Goal: Ask a question

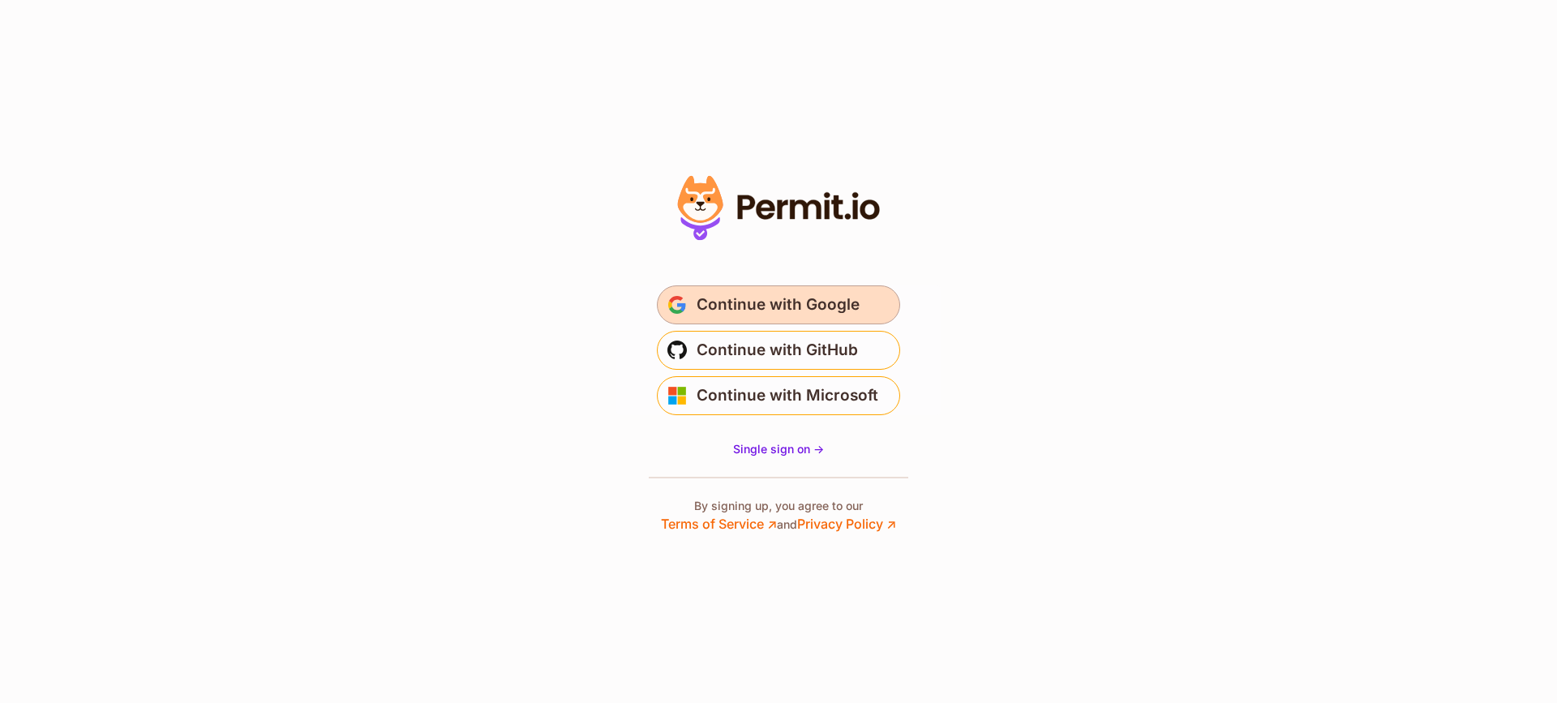
click at [748, 286] on button "Continue with Google" at bounding box center [778, 305] width 243 height 39
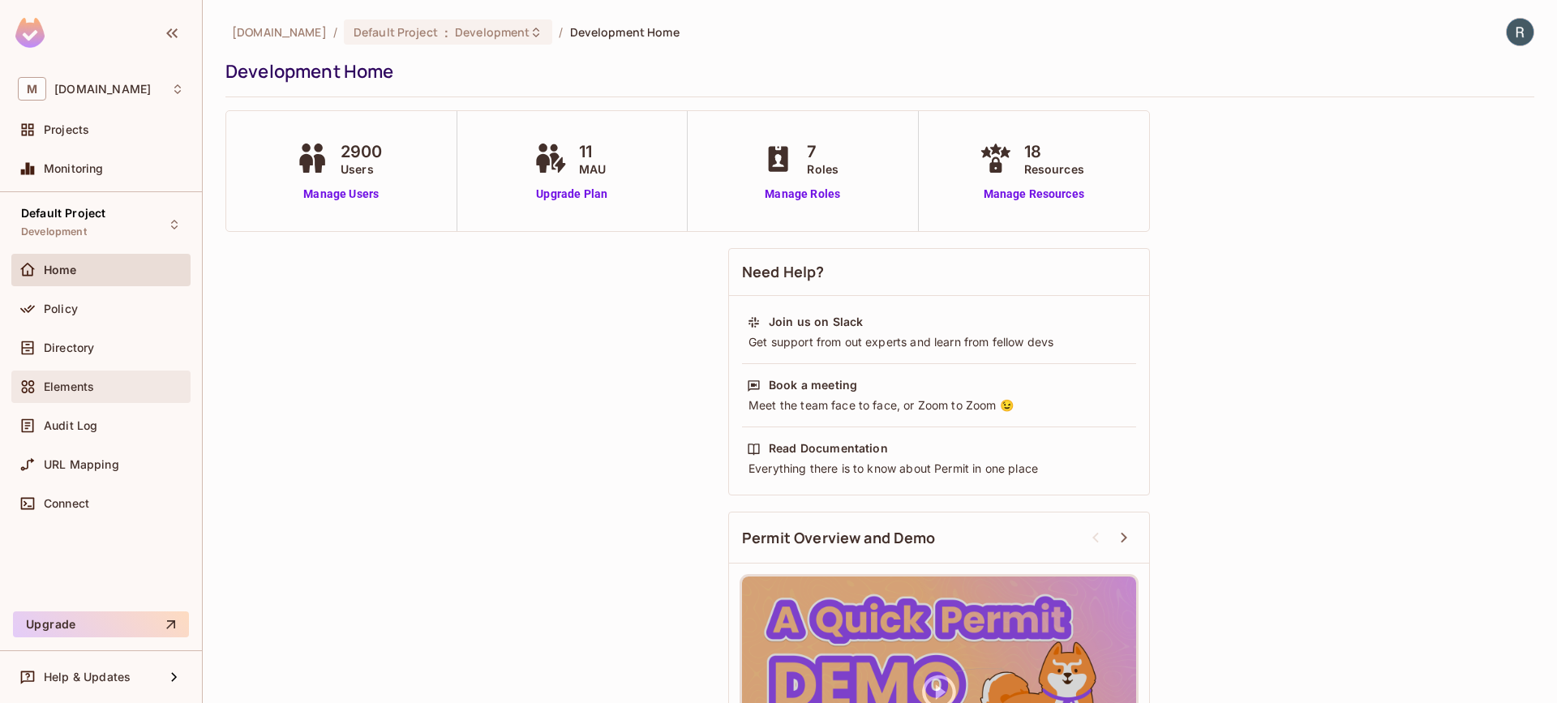
click at [71, 382] on span "Elements" at bounding box center [69, 386] width 50 height 13
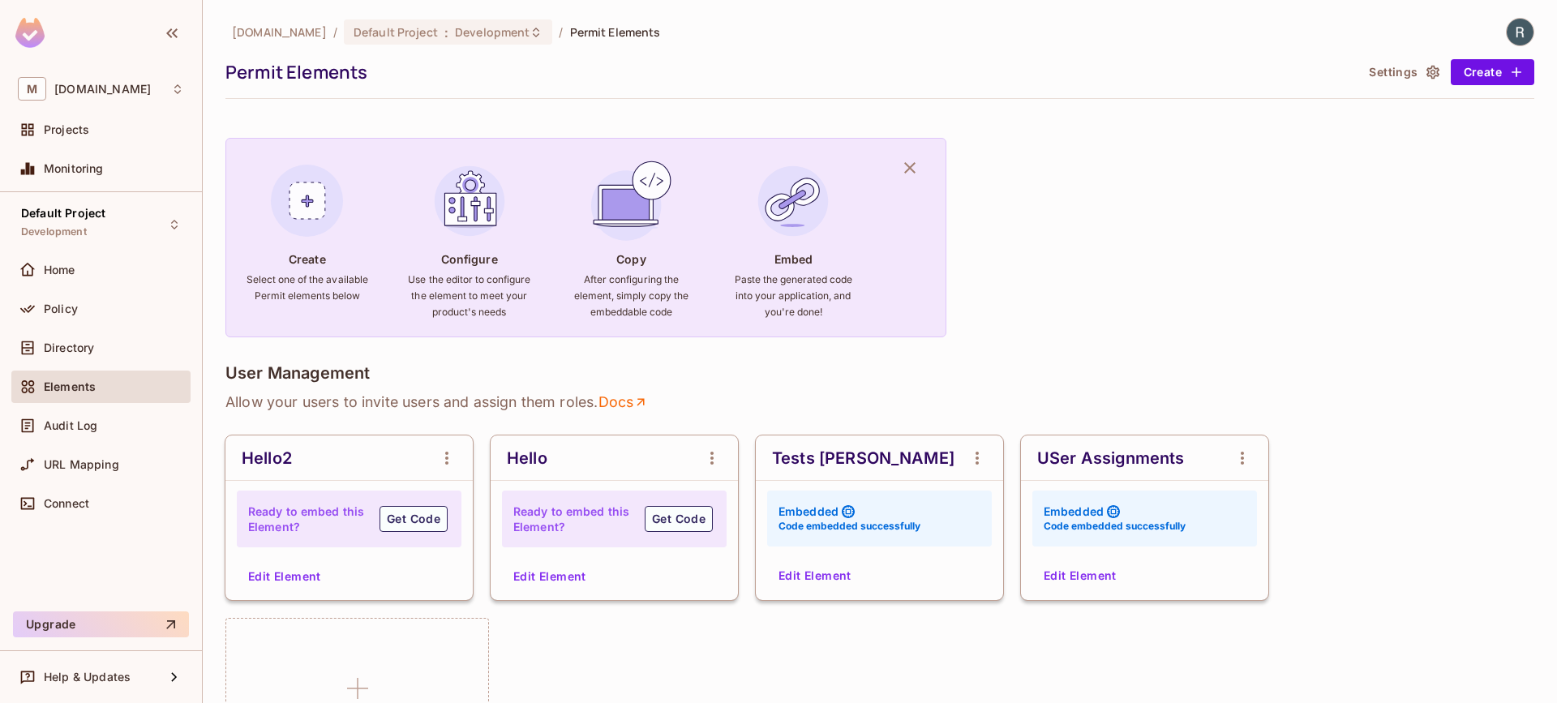
scroll to position [307, 0]
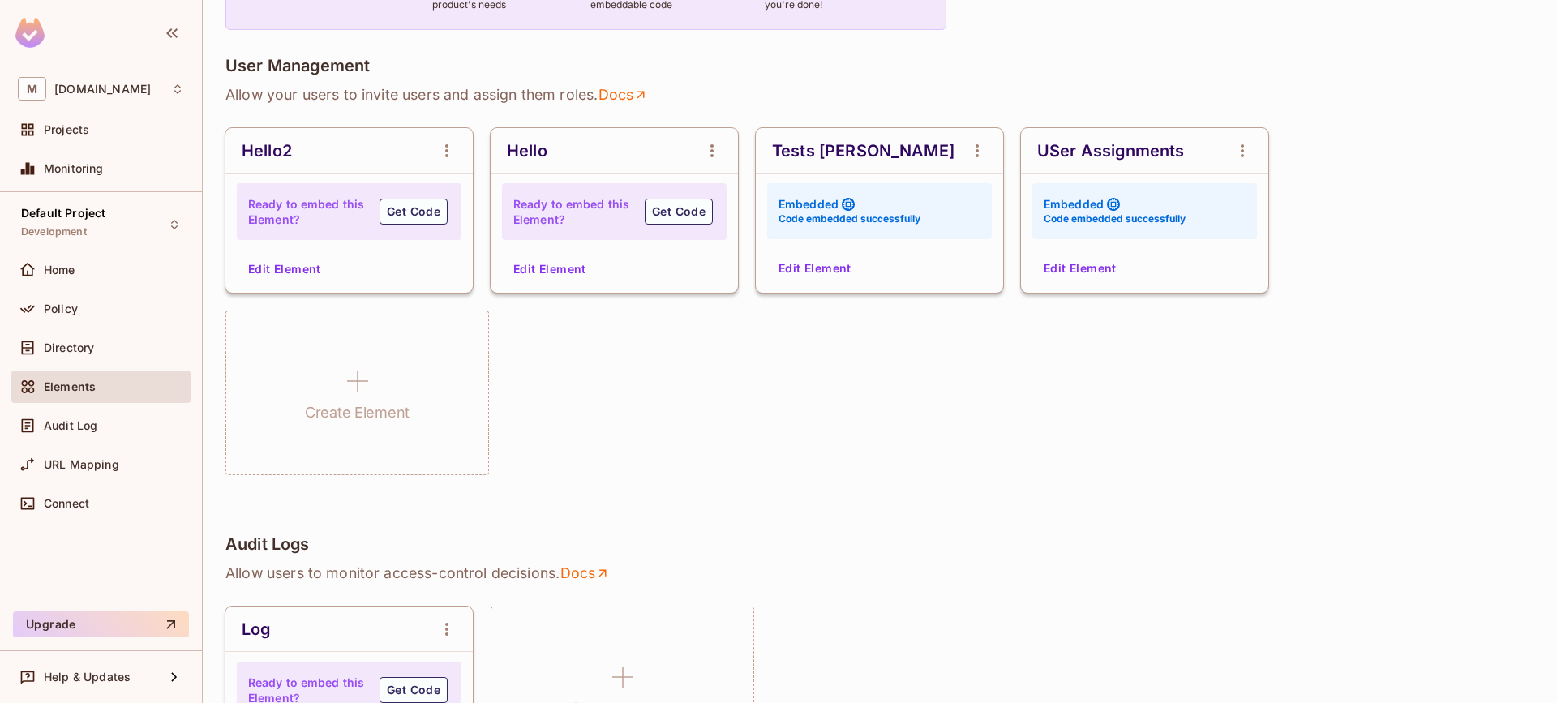
click at [1141, 152] on div "USer Assignments" at bounding box center [1110, 150] width 147 height 19
click at [1076, 275] on button "Edit Element" at bounding box center [1080, 269] width 86 height 26
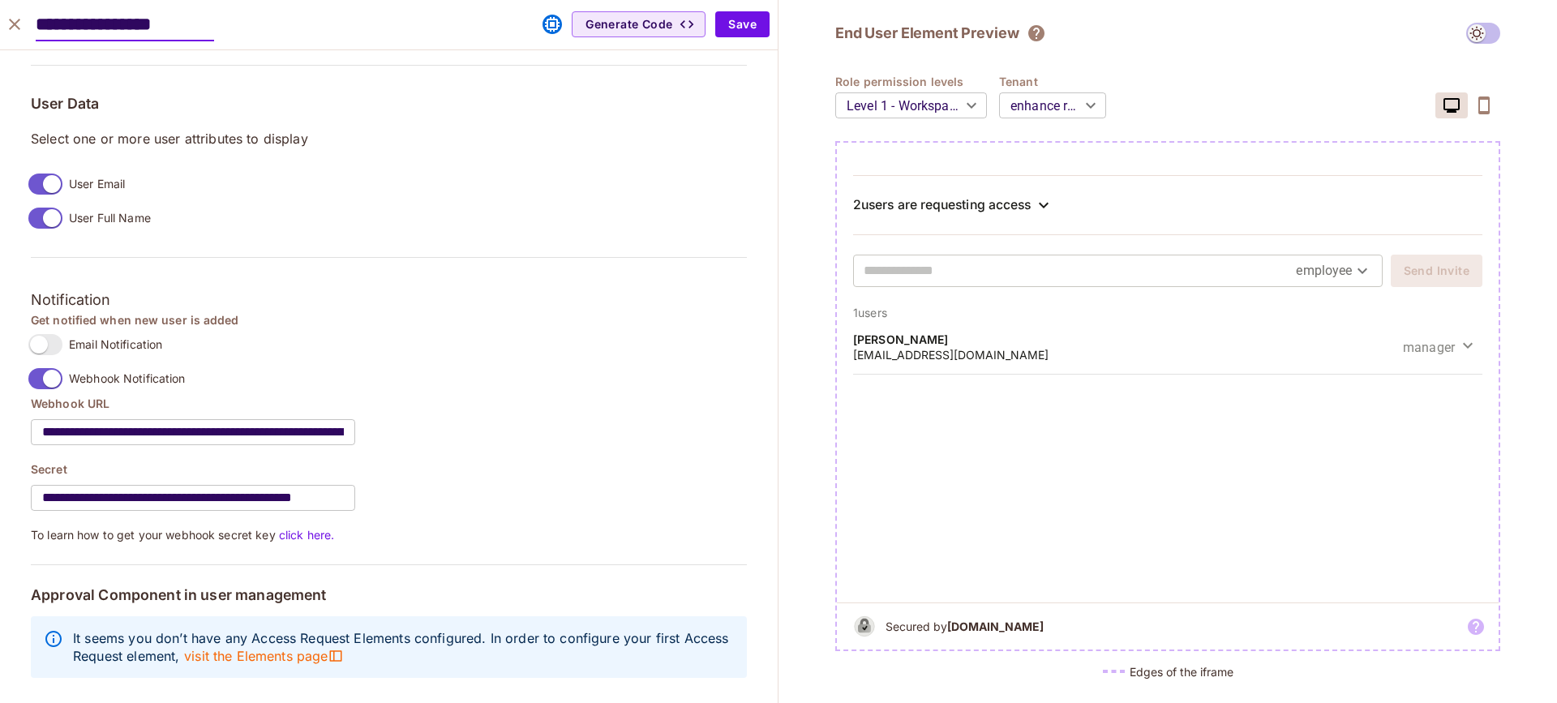
scroll to position [1195, 0]
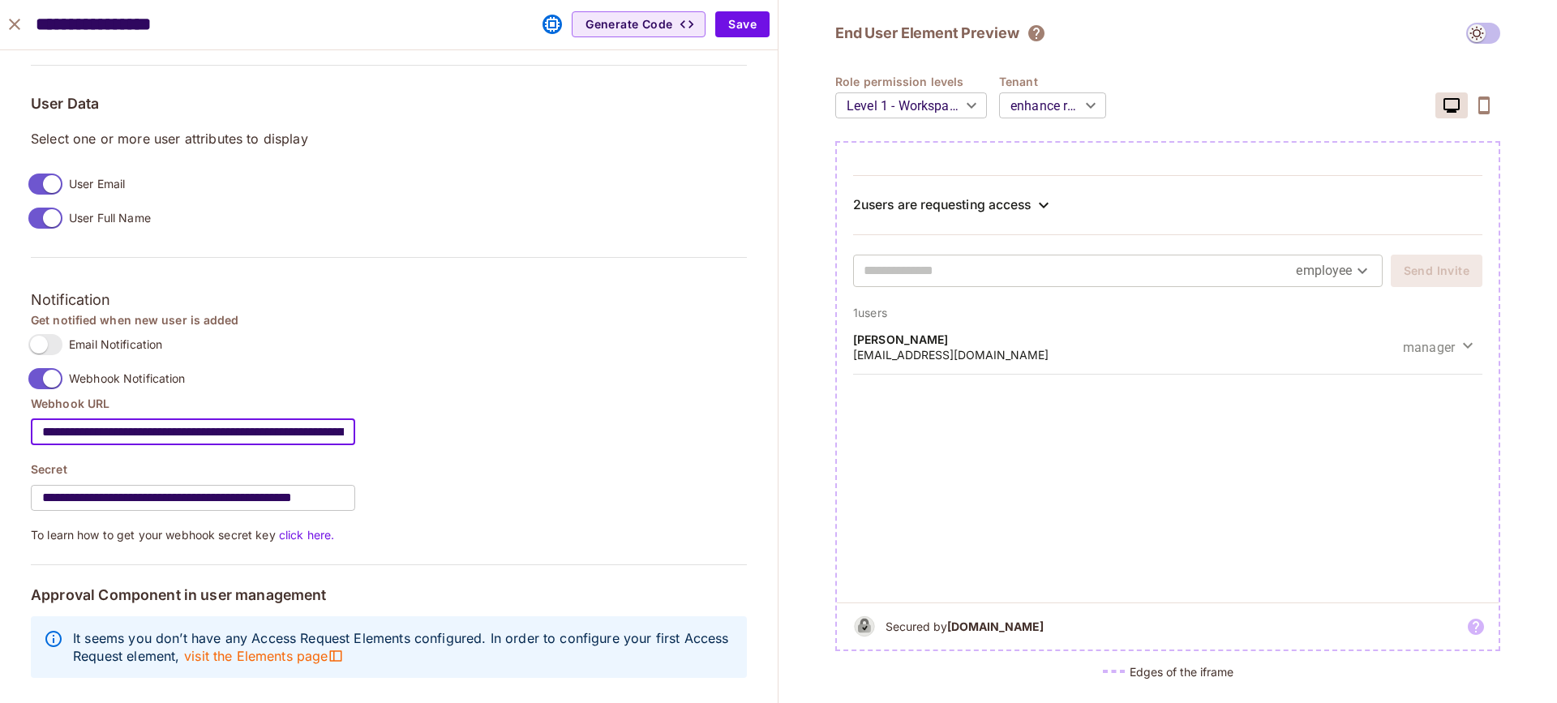
click at [171, 422] on input "**********" at bounding box center [193, 432] width 324 height 45
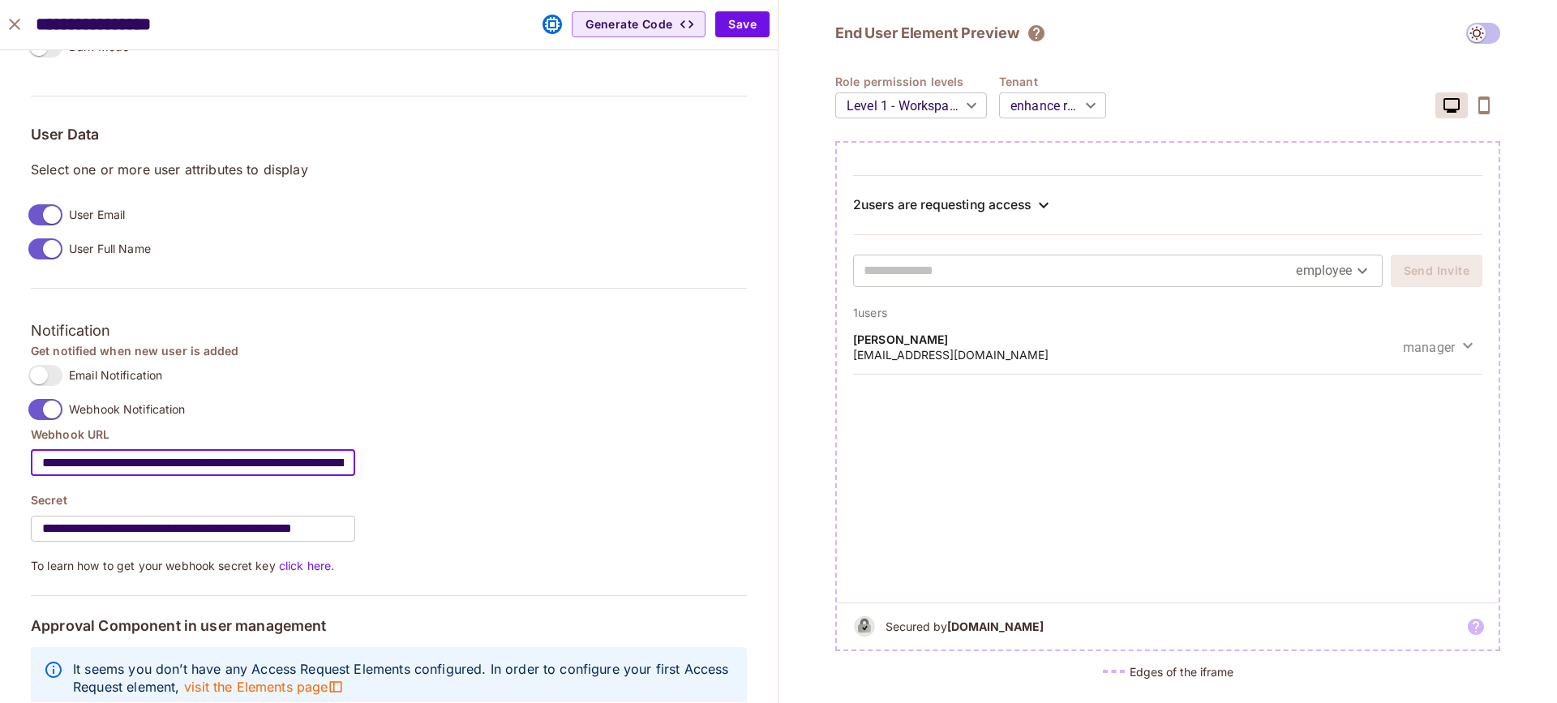
click at [630, 384] on div "Email Notification" at bounding box center [389, 376] width 716 height 34
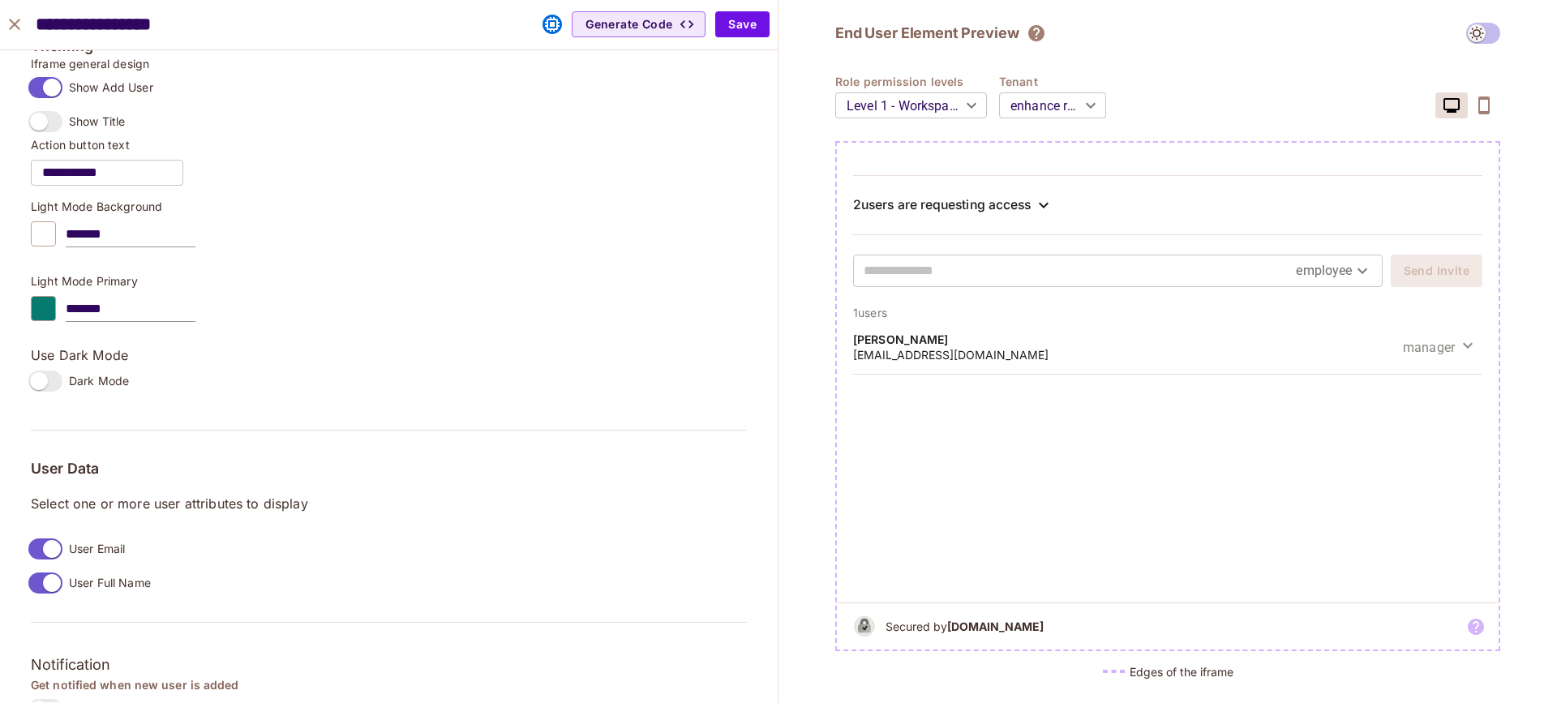
scroll to position [0, 0]
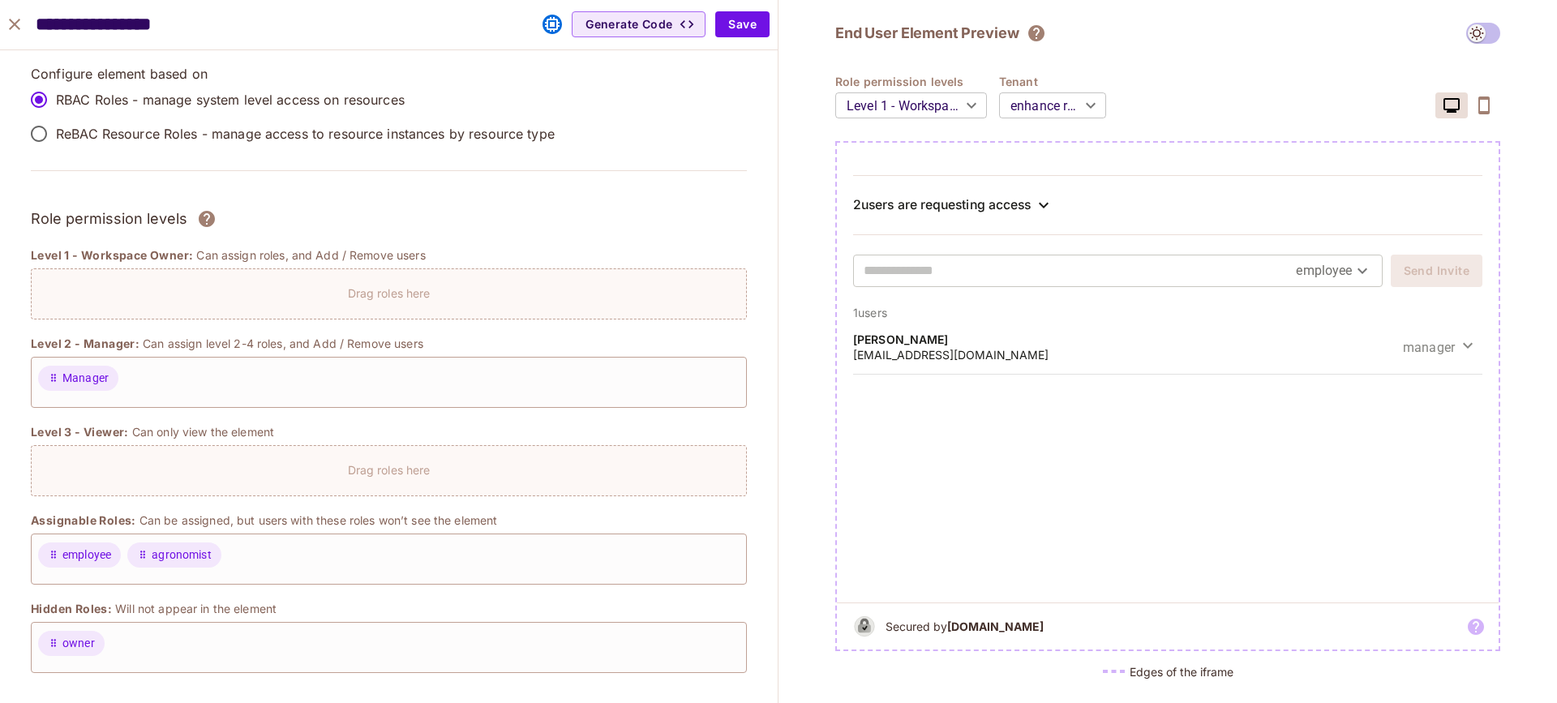
click at [26, 23] on button "close" at bounding box center [14, 24] width 32 height 32
type input "******"
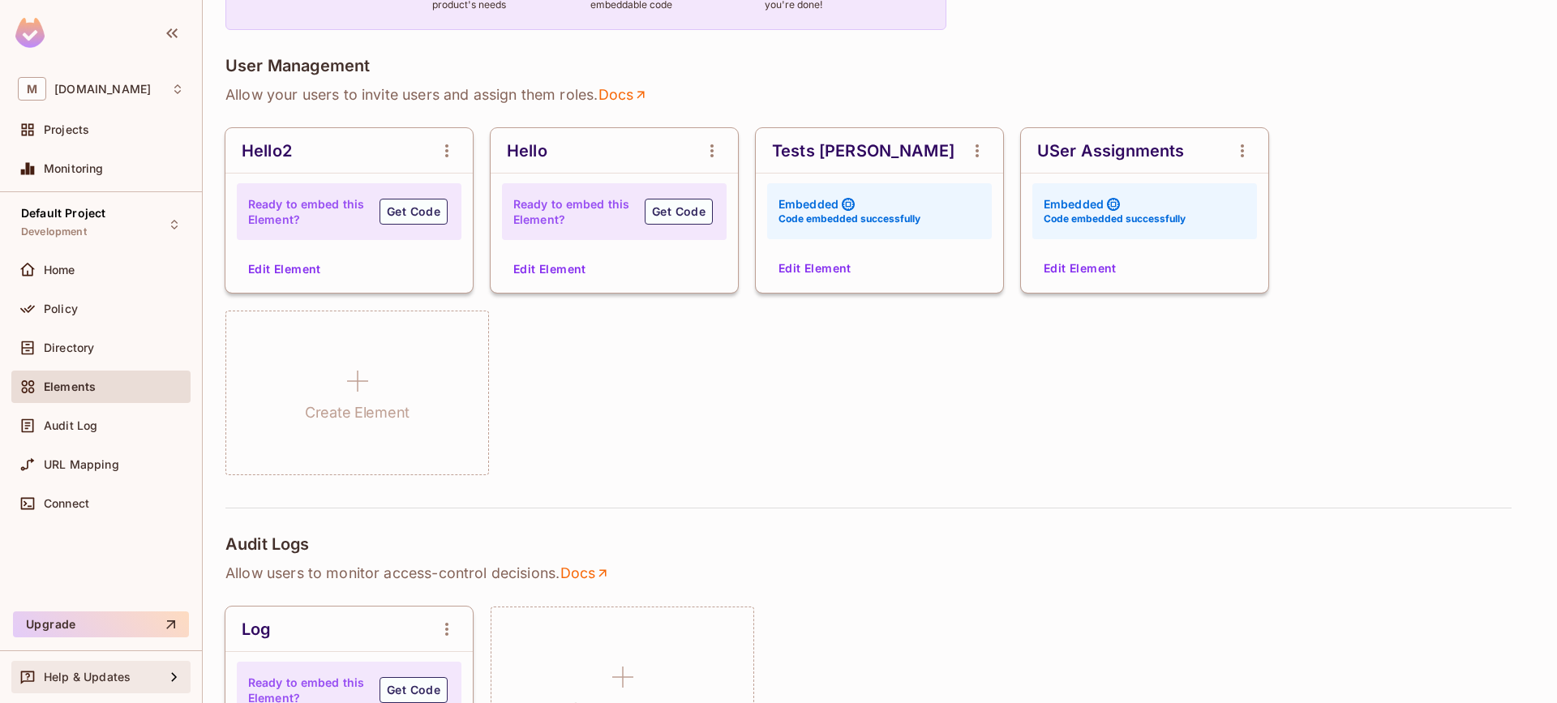
click at [144, 682] on div "Help & Updates" at bounding box center [104, 677] width 121 height 13
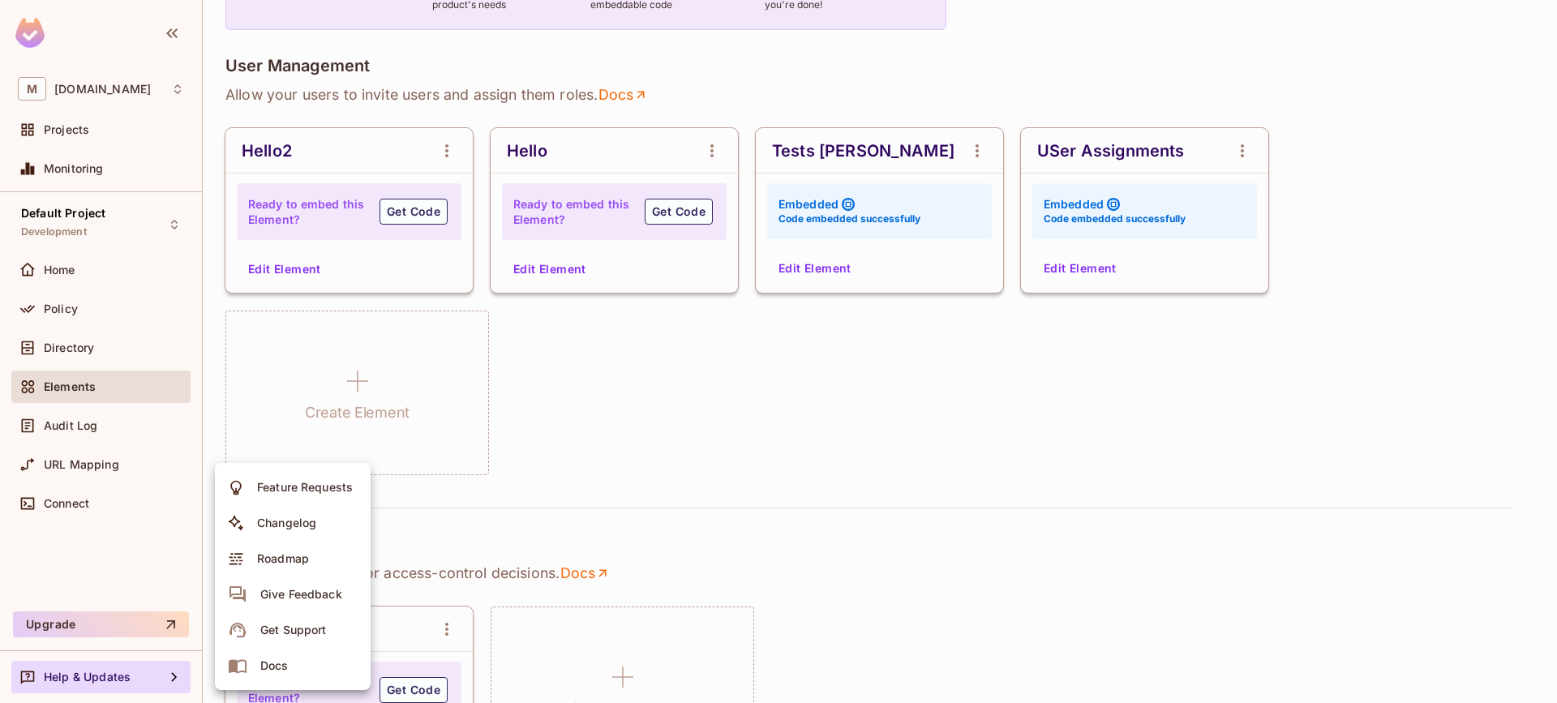
click at [281, 622] on div "Get Support" at bounding box center [293, 630] width 66 height 16
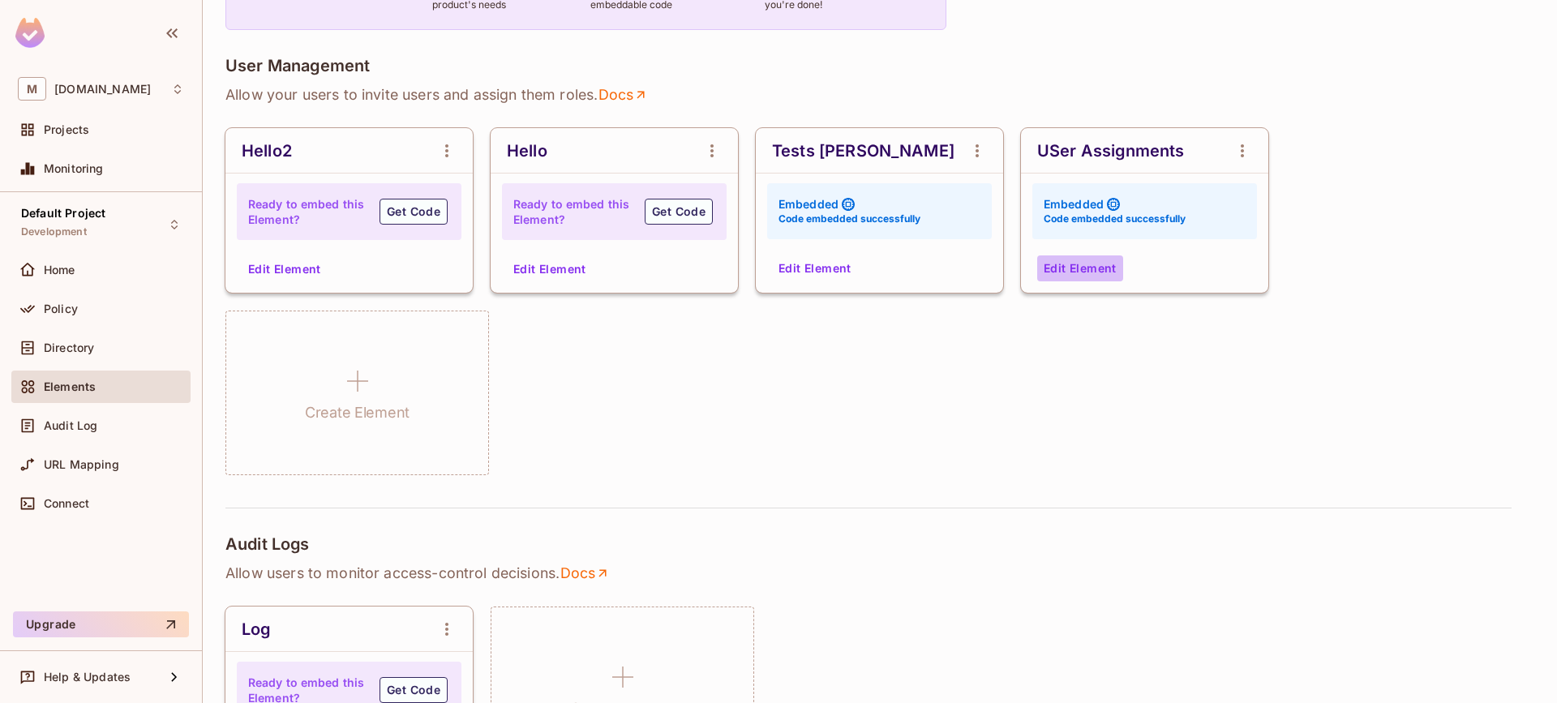
click at [1069, 260] on button "Edit Element" at bounding box center [1080, 269] width 86 height 26
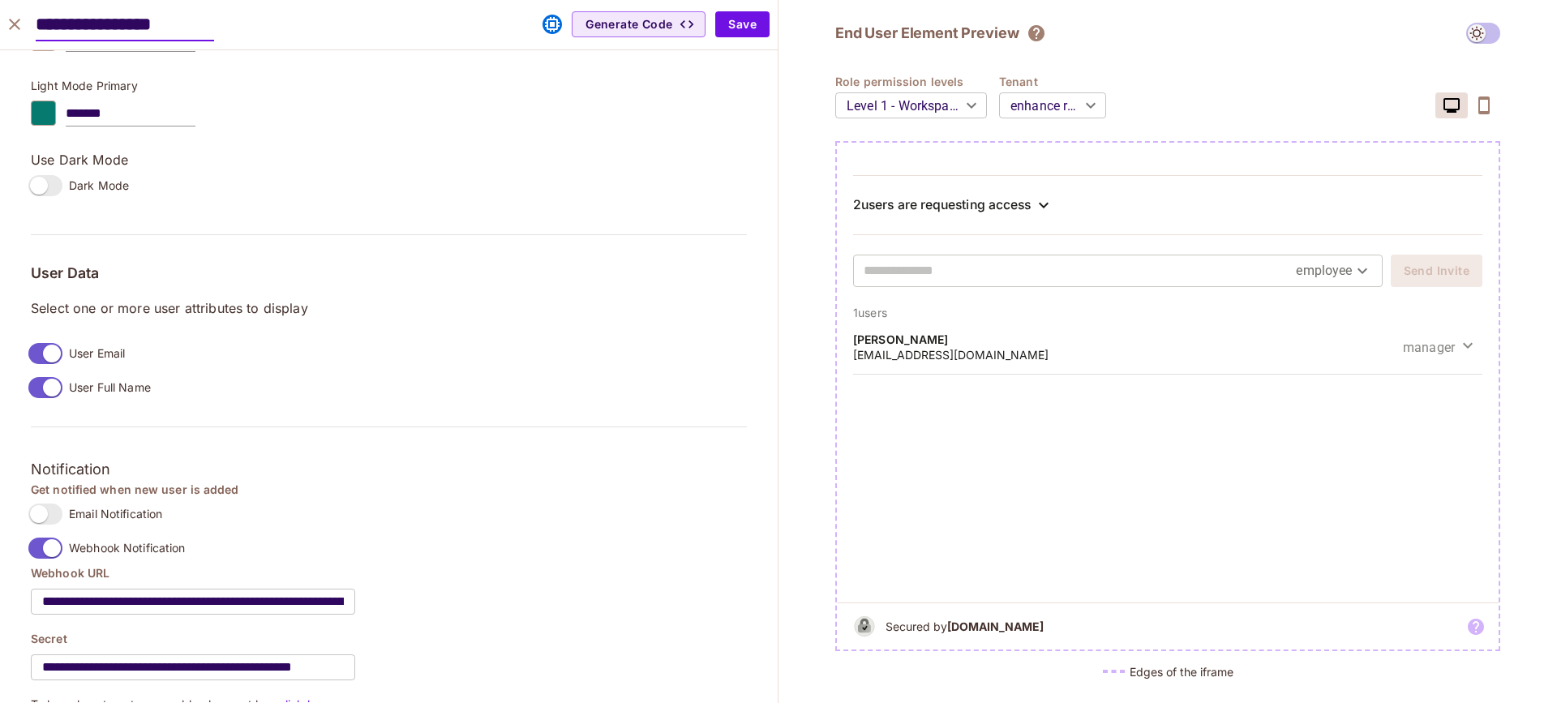
scroll to position [1195, 0]
